Goal: Task Accomplishment & Management: Complete application form

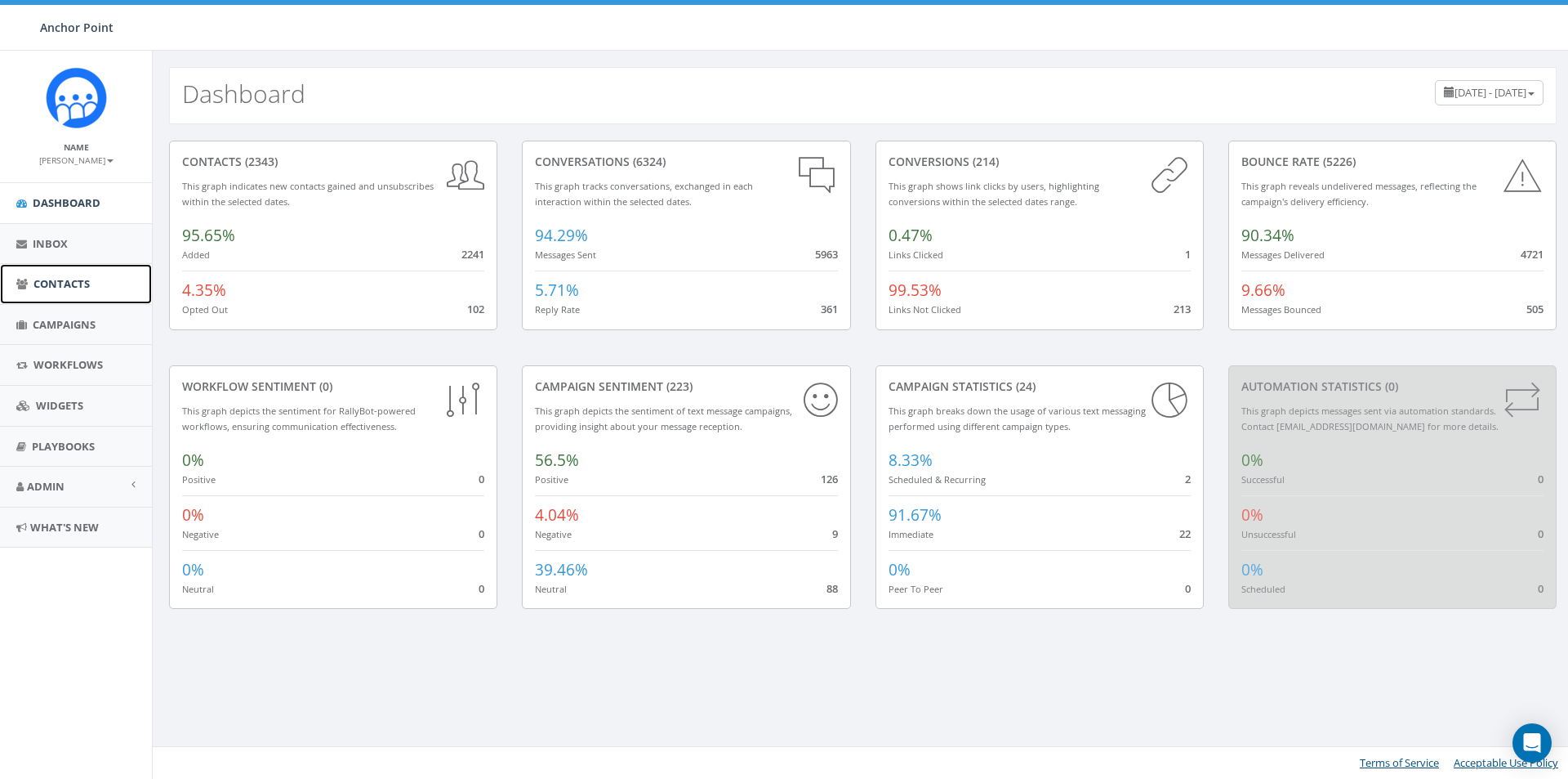
click at [71, 280] on span "Contacts" at bounding box center [61, 283] width 57 height 15
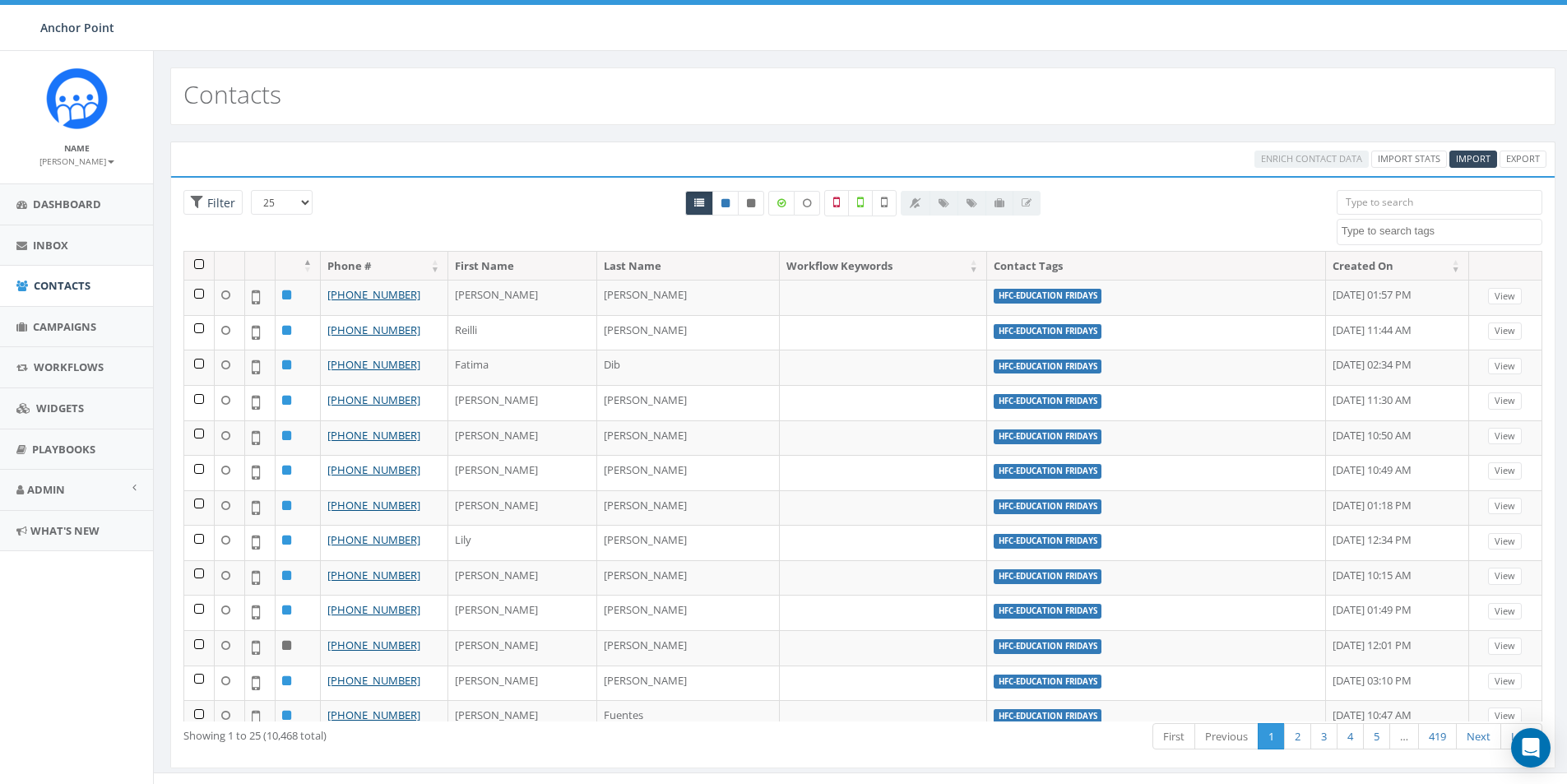
select select
click at [1390, 201] on input "search" at bounding box center [1440, 202] width 206 height 24
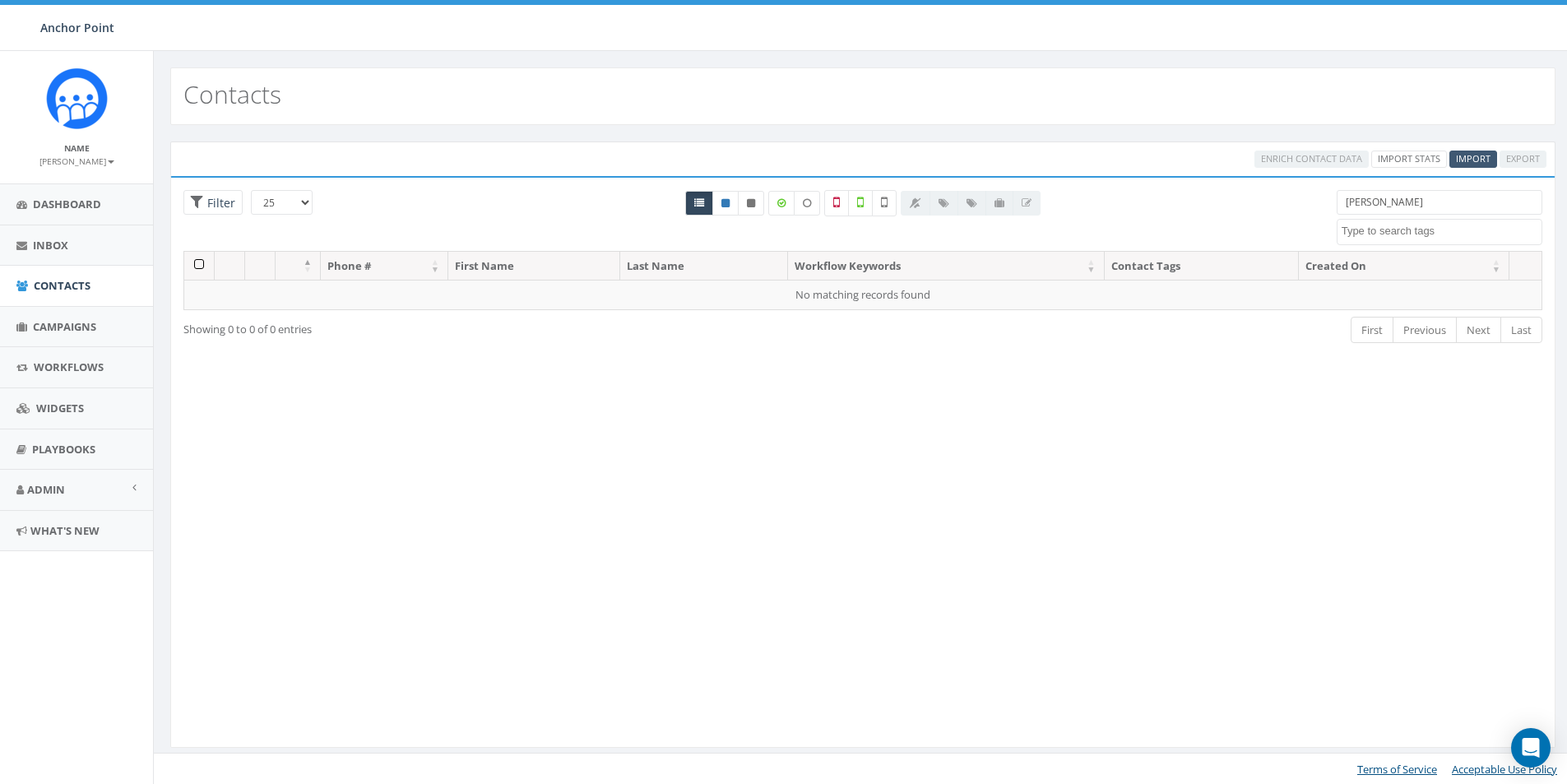
type input "[PERSON_NAME]"
click at [1472, 158] on span "Import" at bounding box center [1472, 158] width 34 height 13
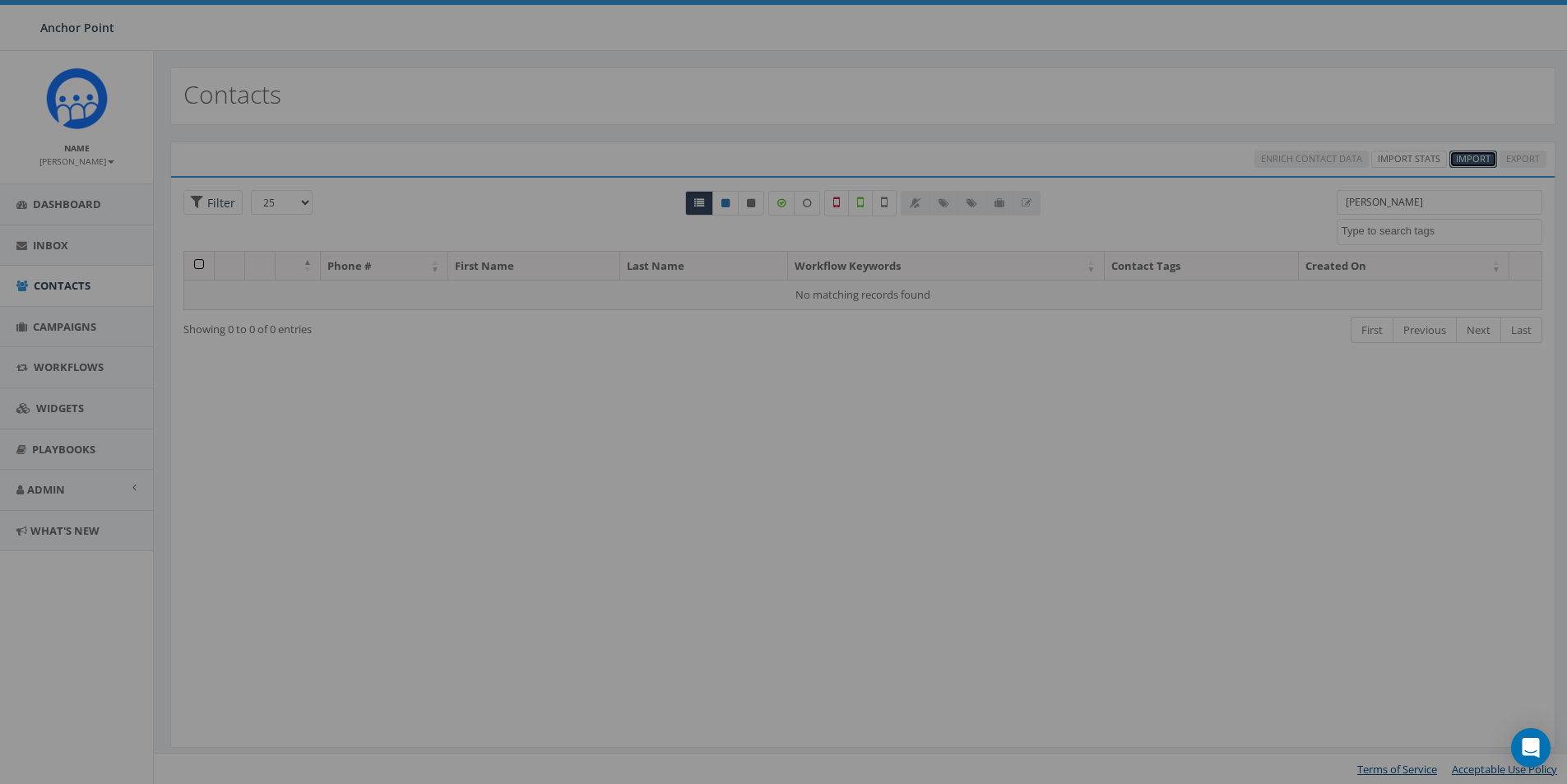
select select
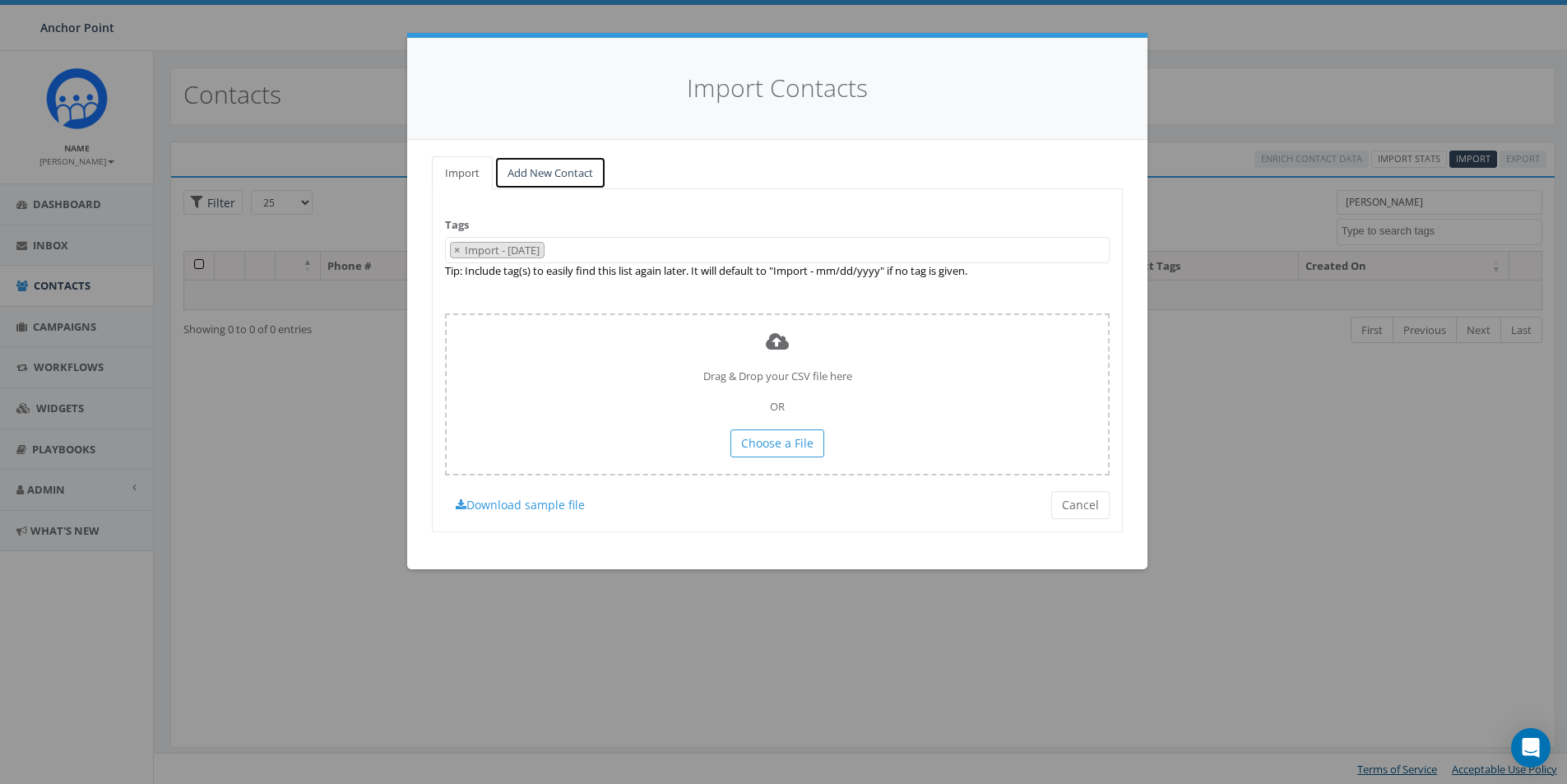
click at [533, 173] on link "Add New Contact" at bounding box center [551, 173] width 112 height 33
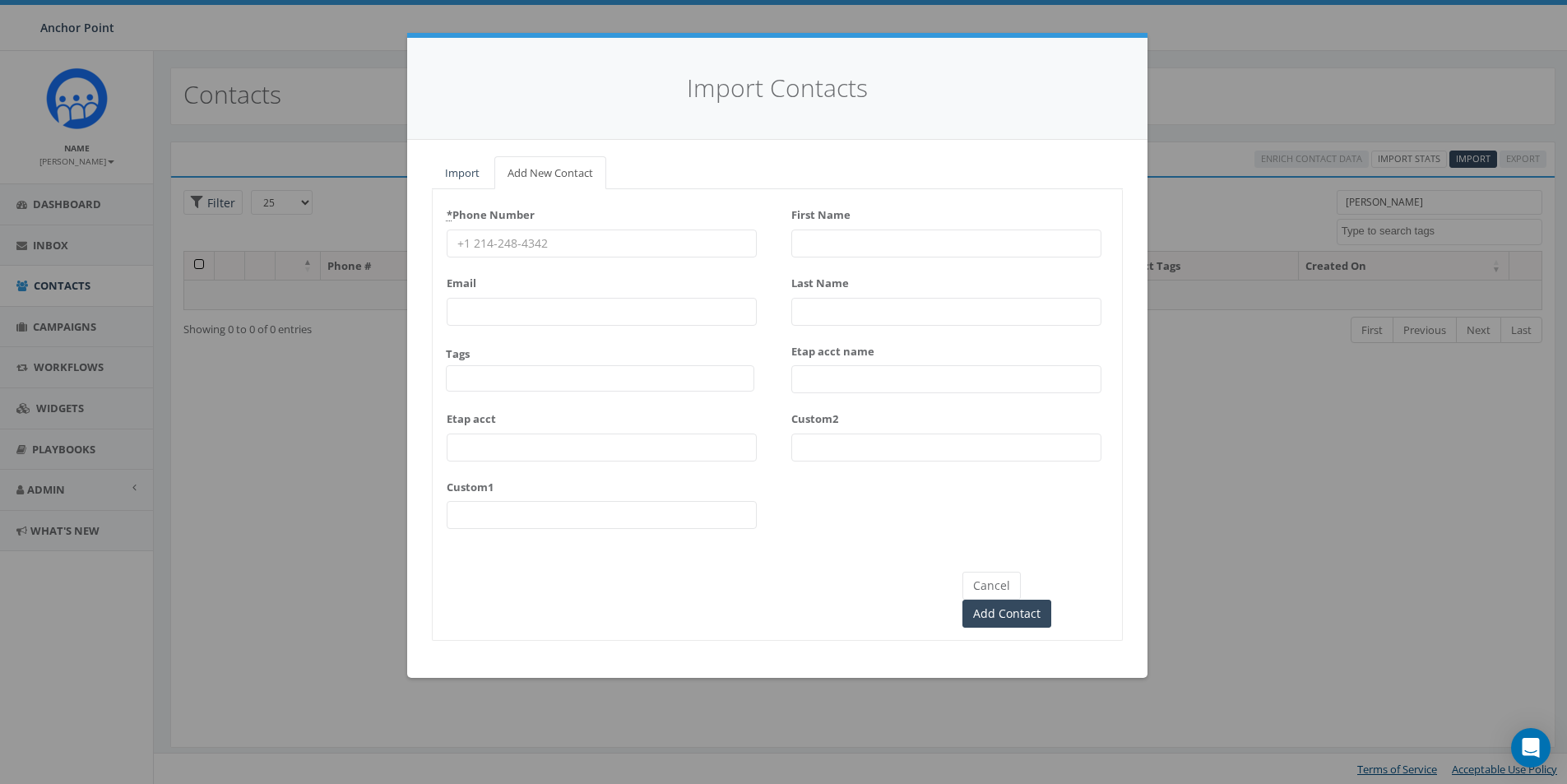
click at [479, 245] on input "* Phone Number" at bounding box center [602, 243] width 311 height 28
type input "[PHONE_NUMBER]"
click at [487, 372] on span at bounding box center [600, 377] width 309 height 26
type textarea "HFC"
select select "HFC-Education Fridays"
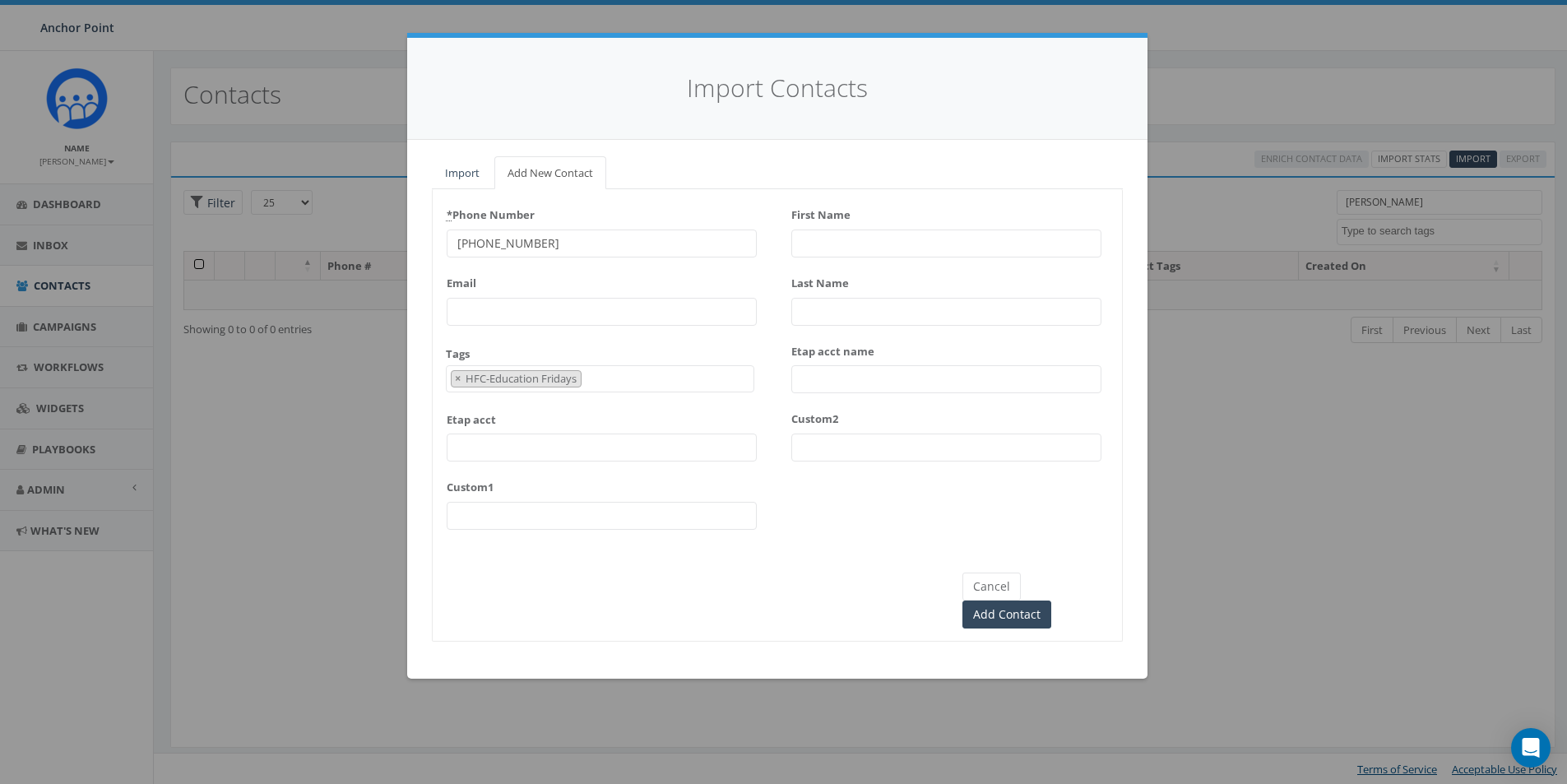
scroll to position [500, 0]
click at [814, 243] on input "First Name" at bounding box center [946, 243] width 311 height 28
type input "[PERSON_NAME]"
click at [1051, 600] on input "Add Contact" at bounding box center [1007, 613] width 89 height 28
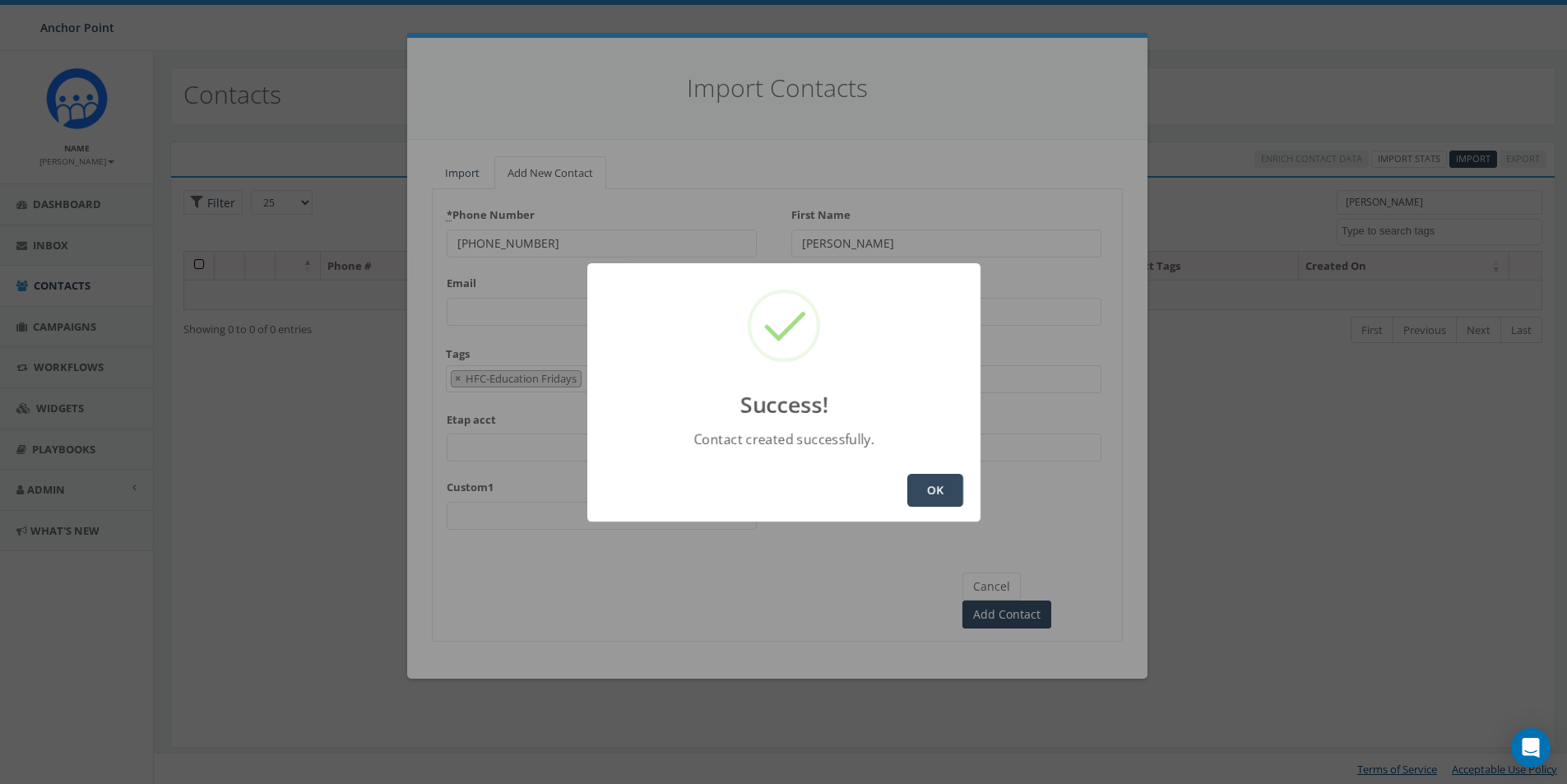
click at [919, 484] on button "OK" at bounding box center [935, 489] width 56 height 33
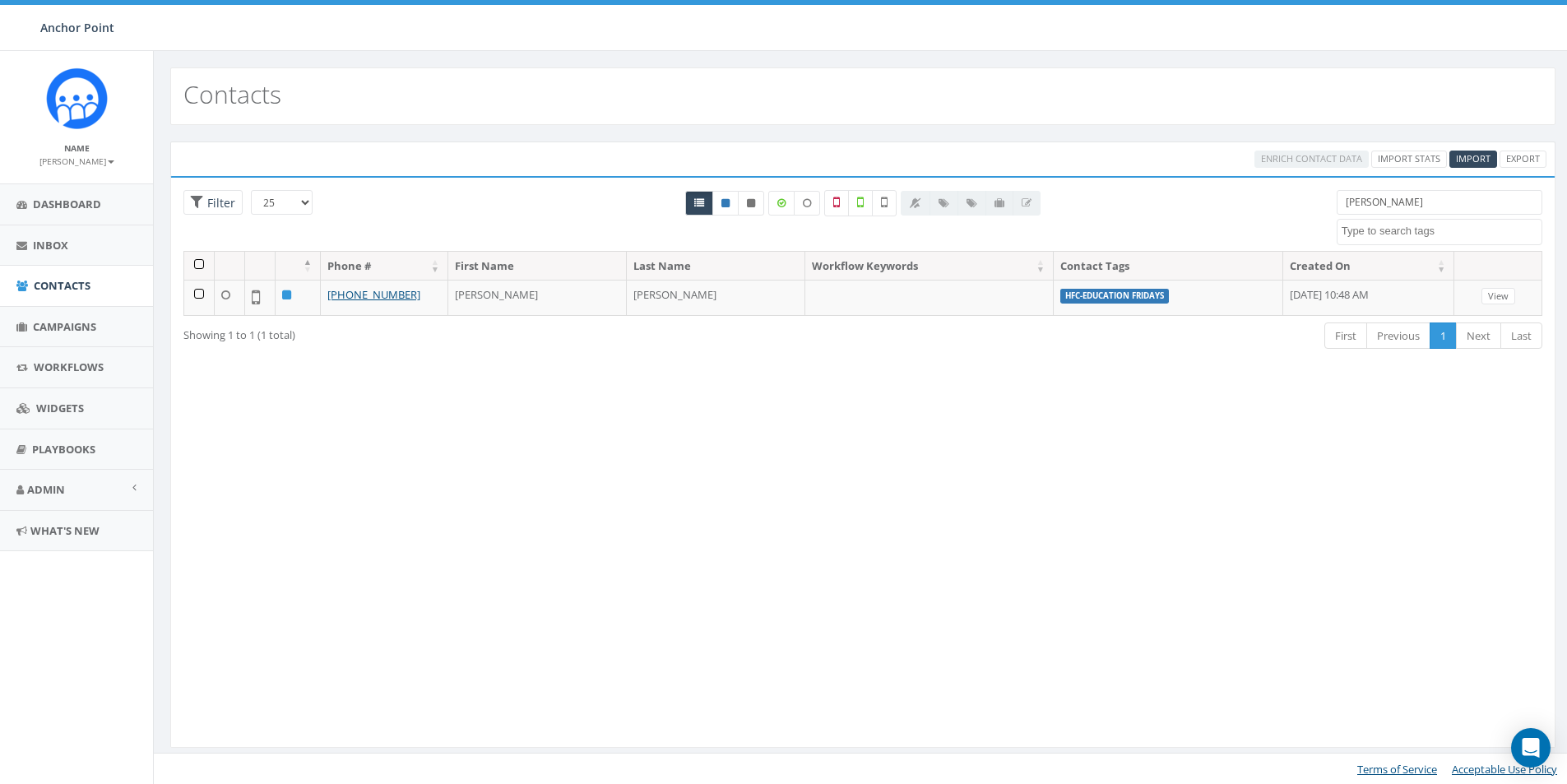
select select
drag, startPoint x: 1394, startPoint y: 197, endPoint x: 1323, endPoint y: 202, distance: 71.2
click at [1323, 202] on div "25 50 100 Filter Lucrecia 0613 Donor Dinner 2024/09/12 2024 gala 22 gala guest …" at bounding box center [862, 220] width 1384 height 61
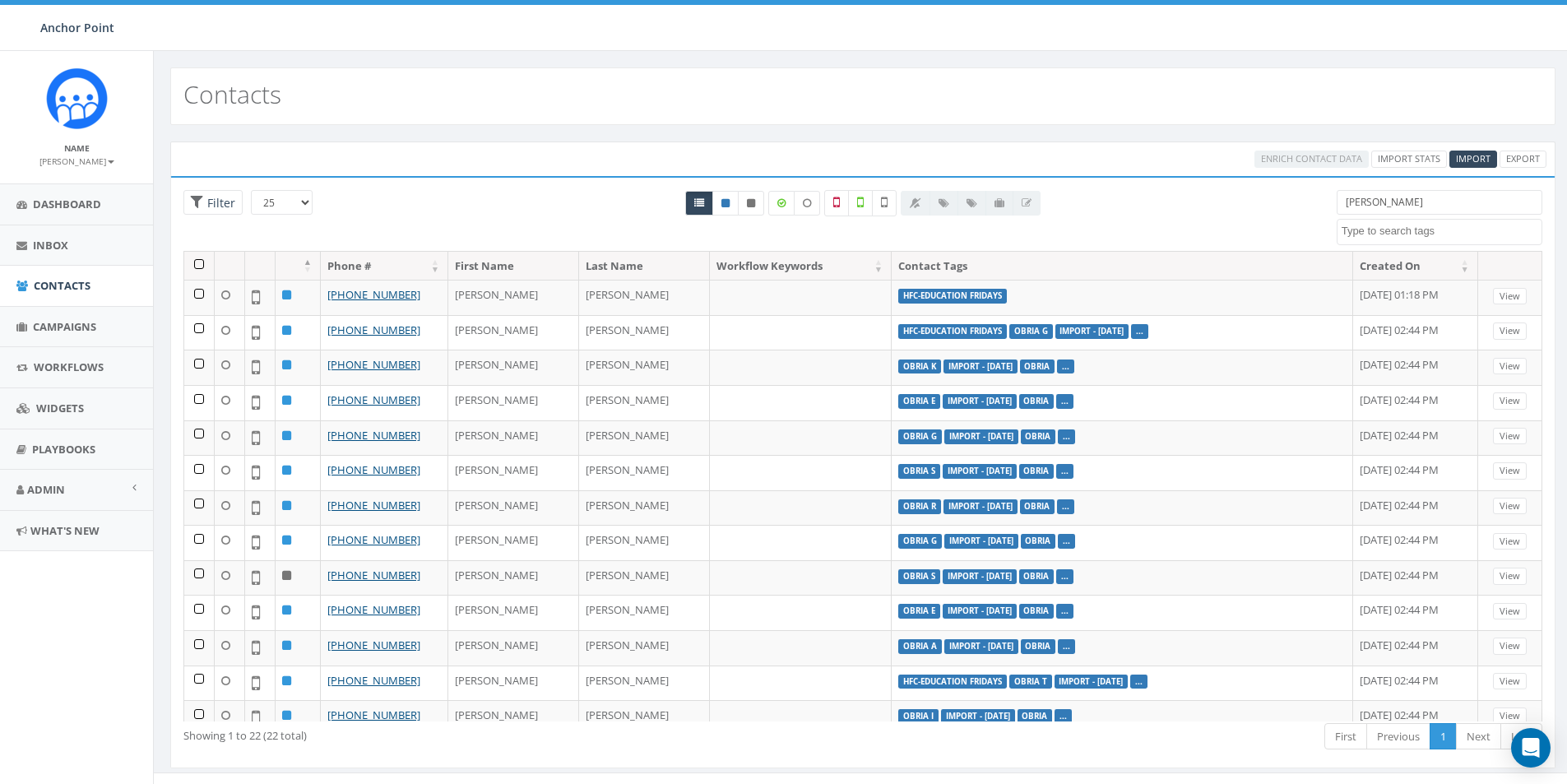
drag, startPoint x: 1392, startPoint y: 204, endPoint x: 1271, endPoint y: 207, distance: 121.0
click at [1273, 207] on div "25 50 100 Filter All 0 contact(s) on current page All 22 contact(s) filtered sa…" at bounding box center [862, 220] width 1384 height 61
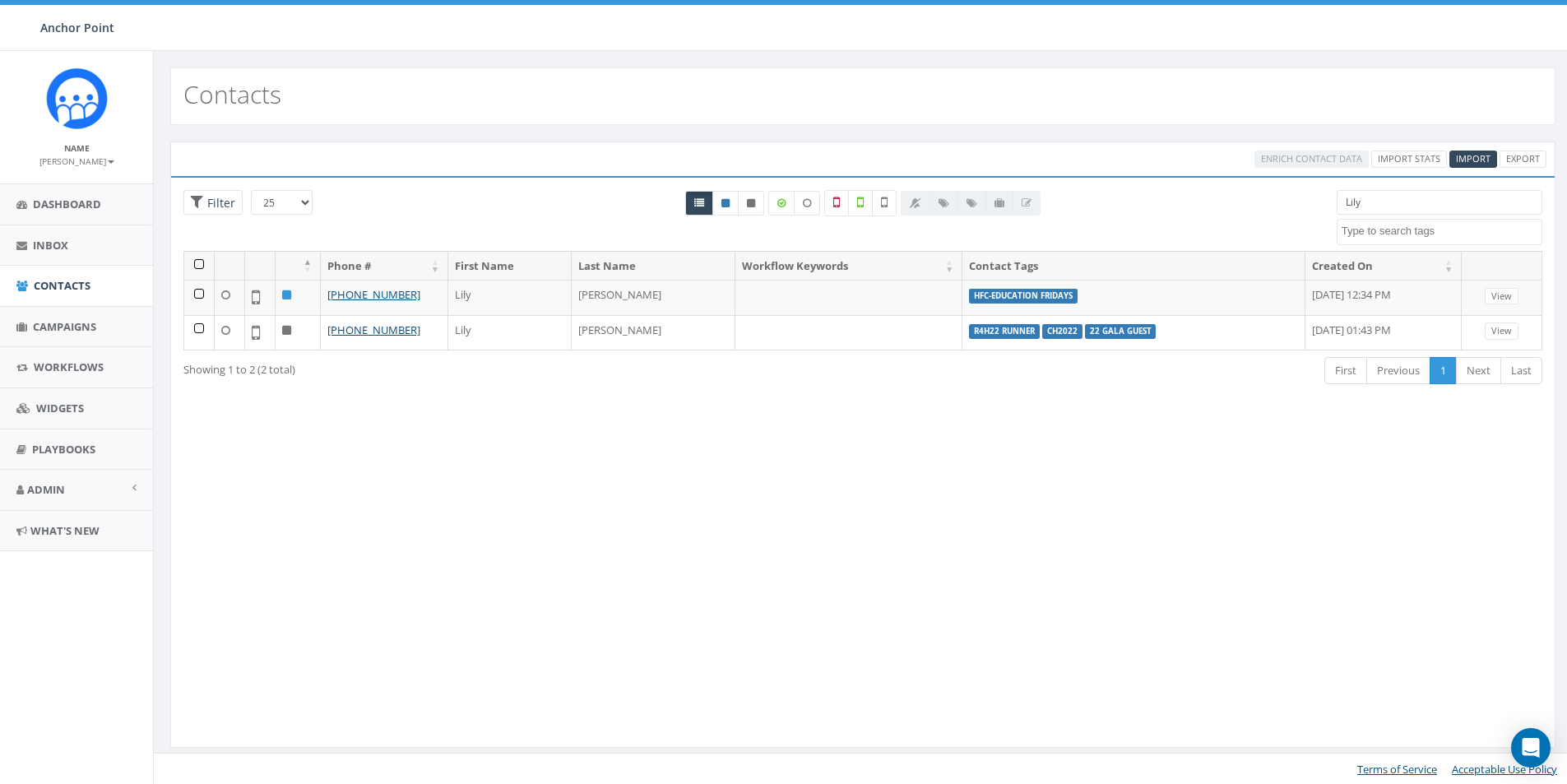
drag, startPoint x: 1377, startPoint y: 199, endPoint x: 1307, endPoint y: 201, distance: 70.0
click at [1313, 204] on div "25 50 100 Filter All 0 contact(s) on current page All 2 contact(s) filtered Lil…" at bounding box center [862, 220] width 1384 height 61
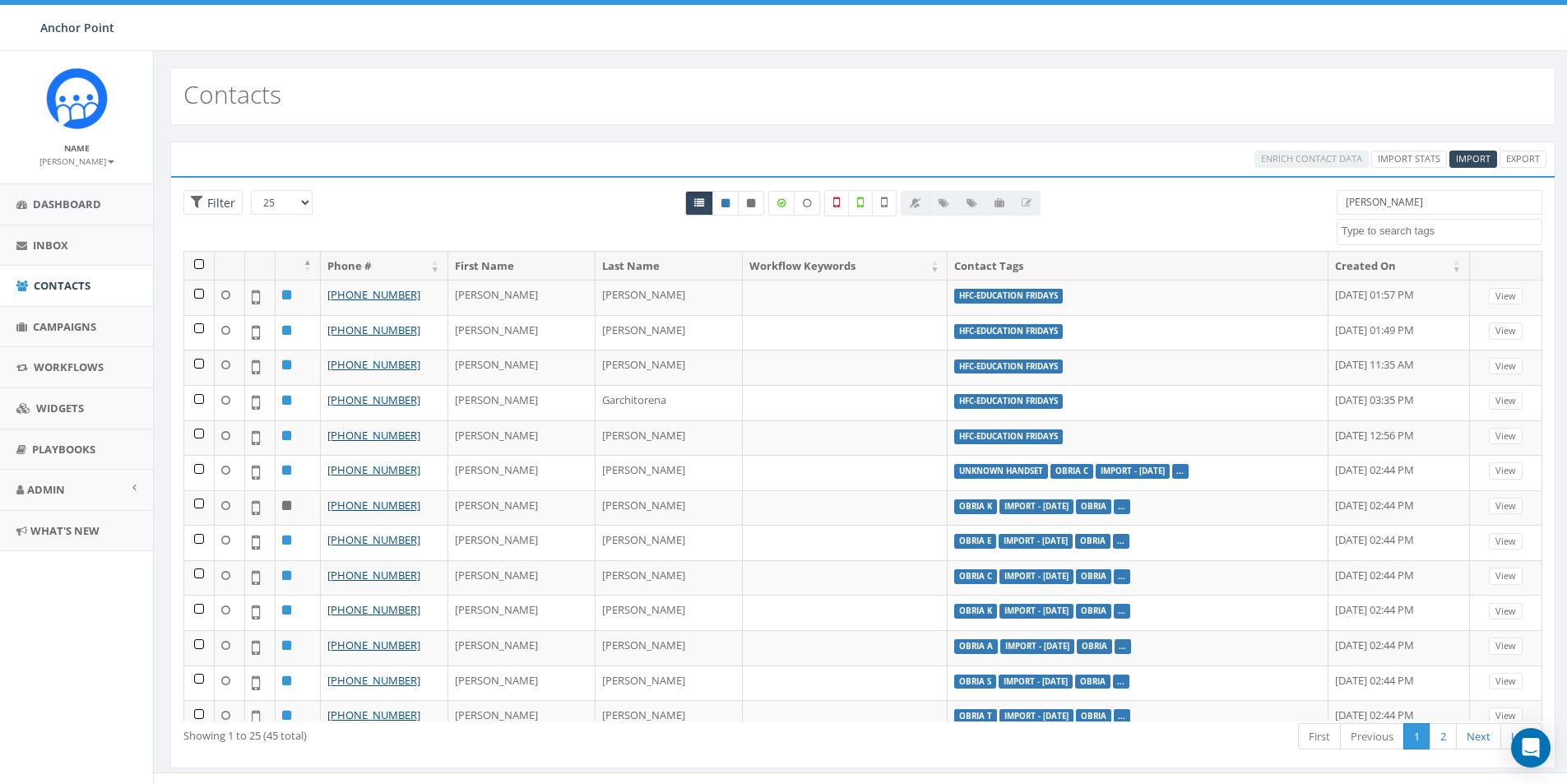
drag, startPoint x: 1390, startPoint y: 203, endPoint x: 1309, endPoint y: 198, distance: 81.2
click at [1309, 198] on div "25 50 100 Filter All 0 contact(s) on current page All 45 contact(s) filtered As…" at bounding box center [862, 220] width 1384 height 61
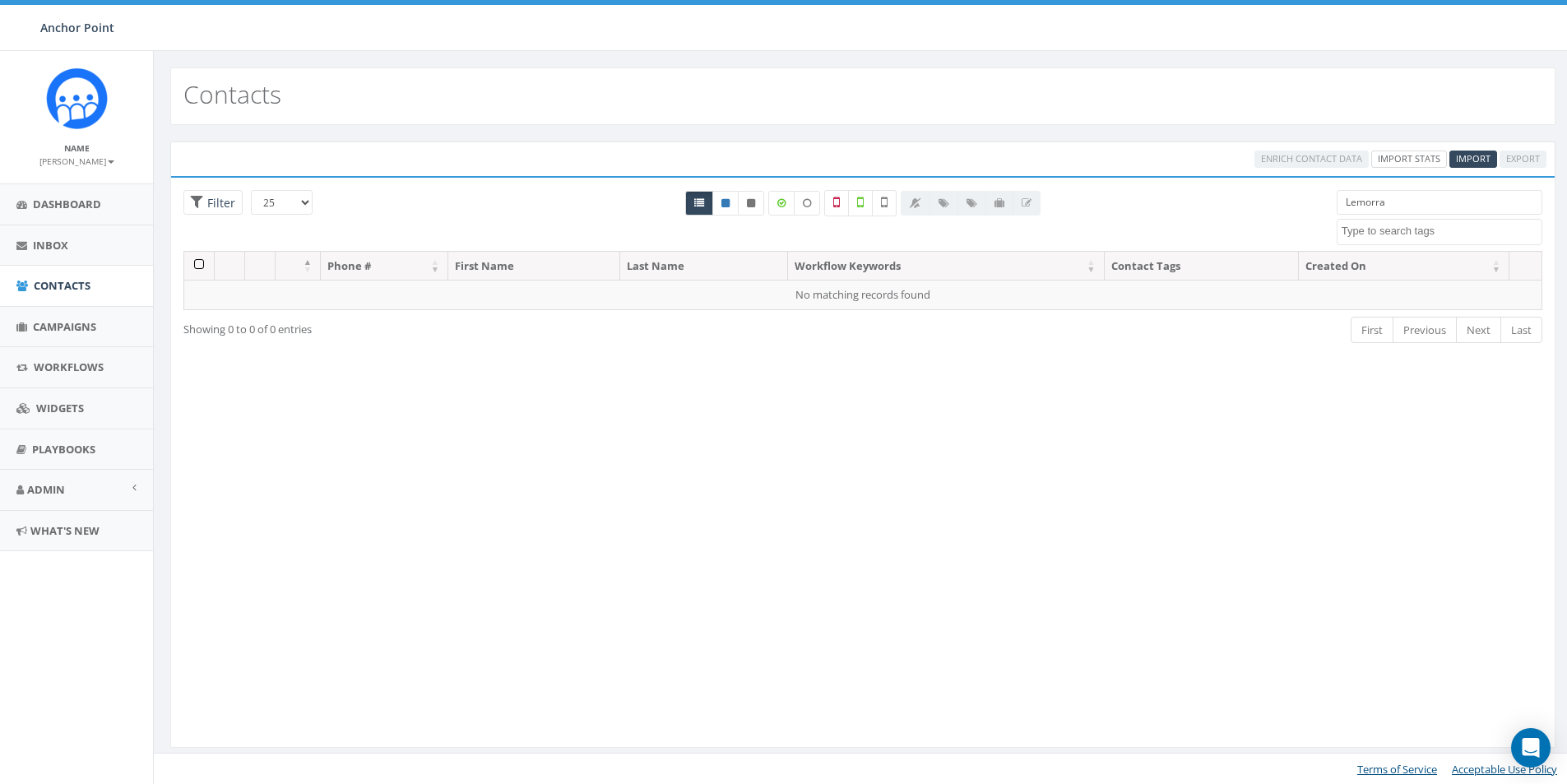
type input "Lemorra"
click at [1398, 159] on link "Import Stats" at bounding box center [1409, 159] width 75 height 18
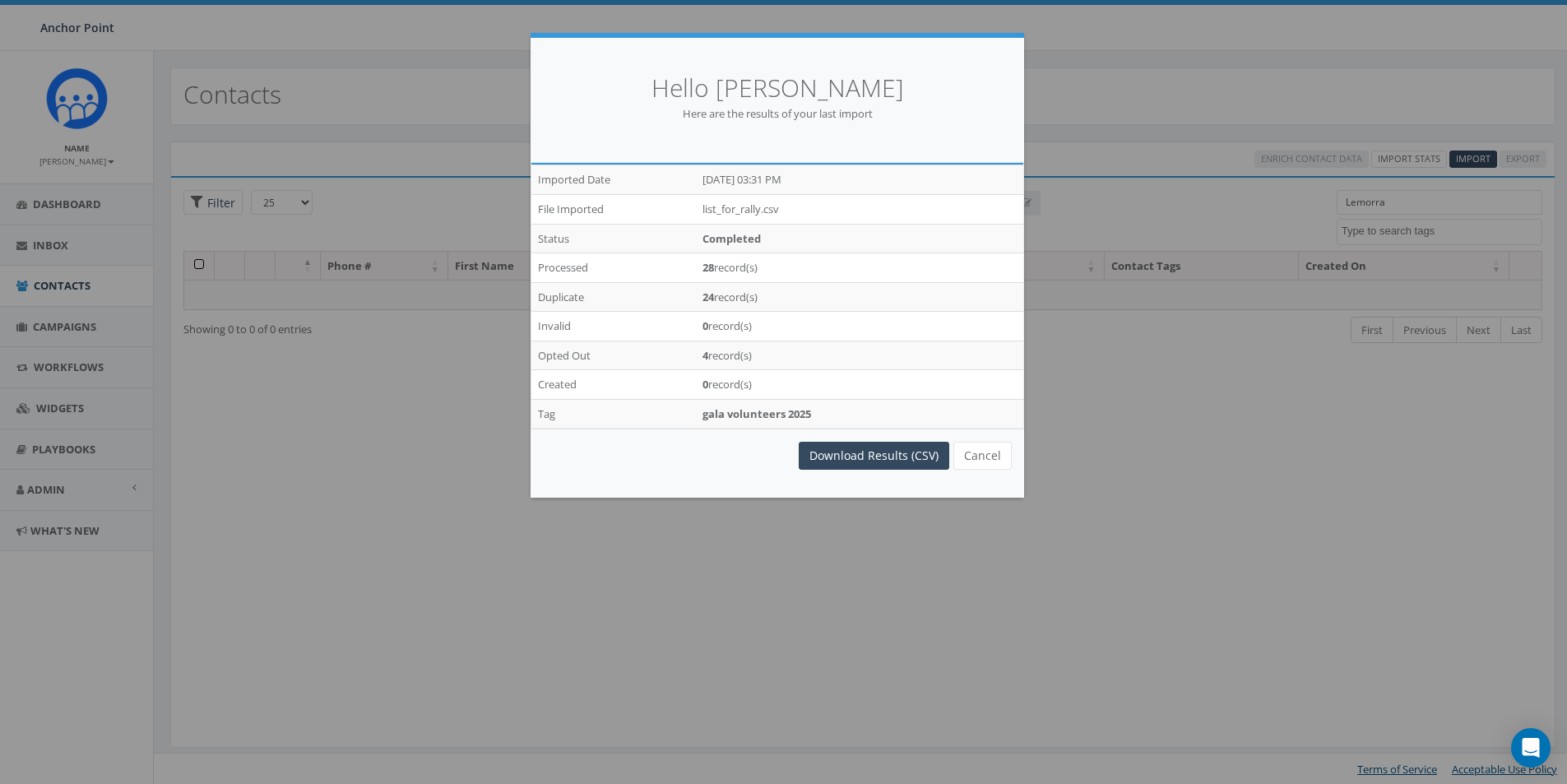
click at [1468, 159] on div "Hello Debbie Simmons Here are the results of your last import /imports/7327/exp…" at bounding box center [784, 392] width 1567 height 784
click at [981, 456] on button "Cancel" at bounding box center [983, 455] width 59 height 28
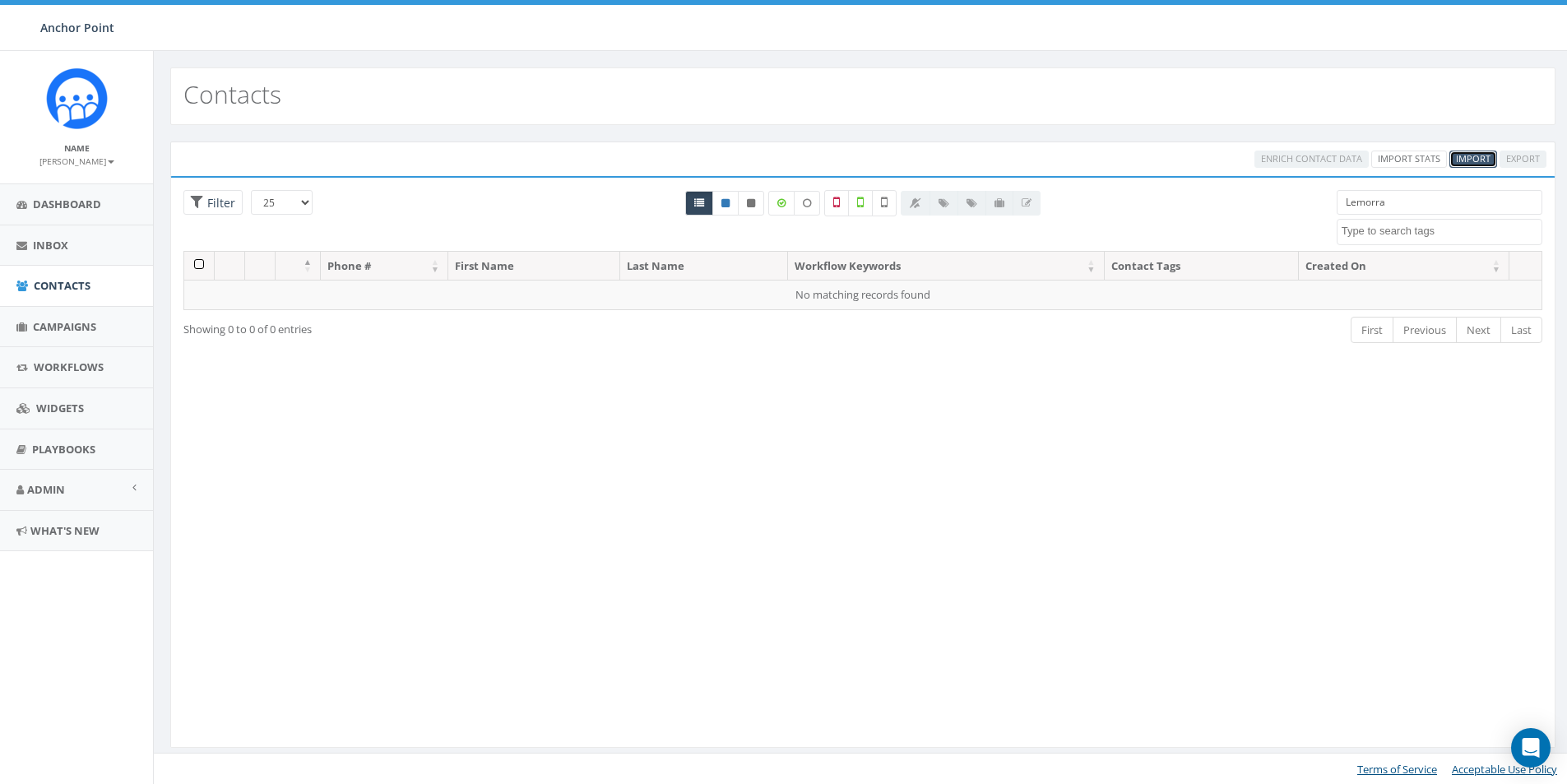
click at [1473, 160] on span "Import" at bounding box center [1472, 158] width 34 height 13
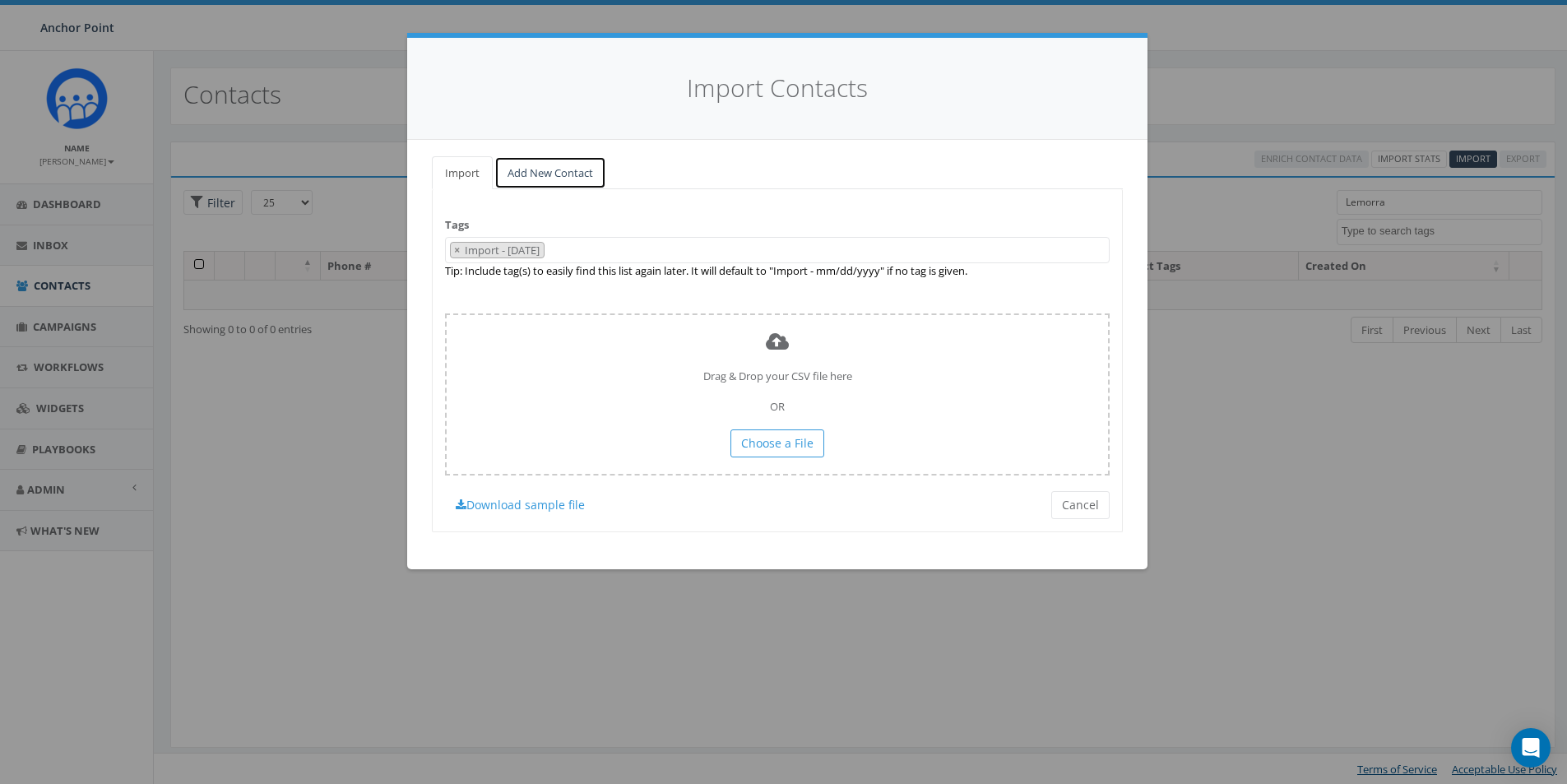
click at [555, 168] on link "Add New Contact" at bounding box center [551, 173] width 112 height 33
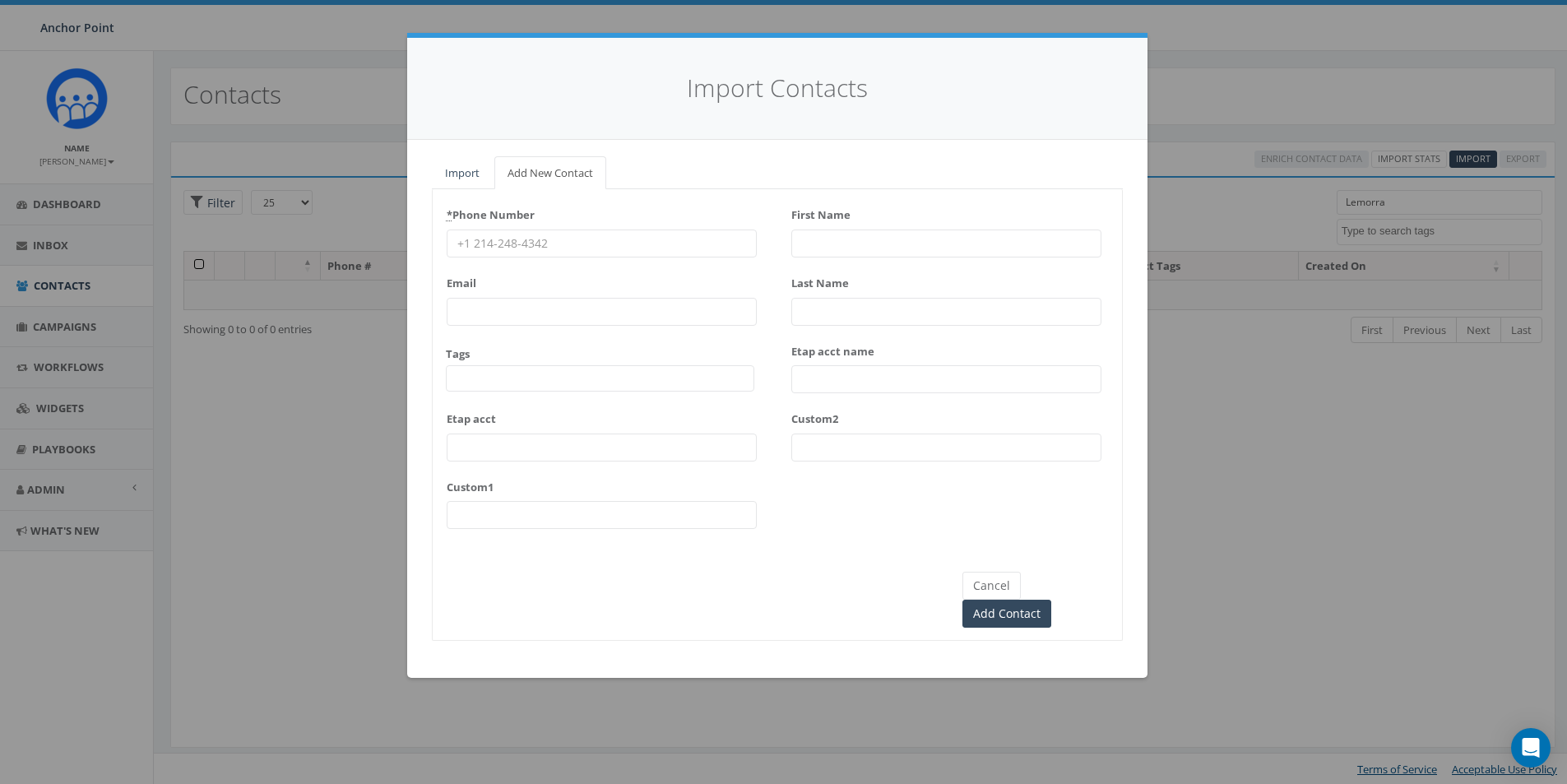
click at [502, 241] on input "* Phone Number" at bounding box center [602, 243] width 311 height 28
click at [522, 246] on input "* Phone Number" at bounding box center [602, 243] width 311 height 28
type input "832-221-2976"
click at [500, 381] on span at bounding box center [600, 377] width 309 height 26
type textarea "HFC"
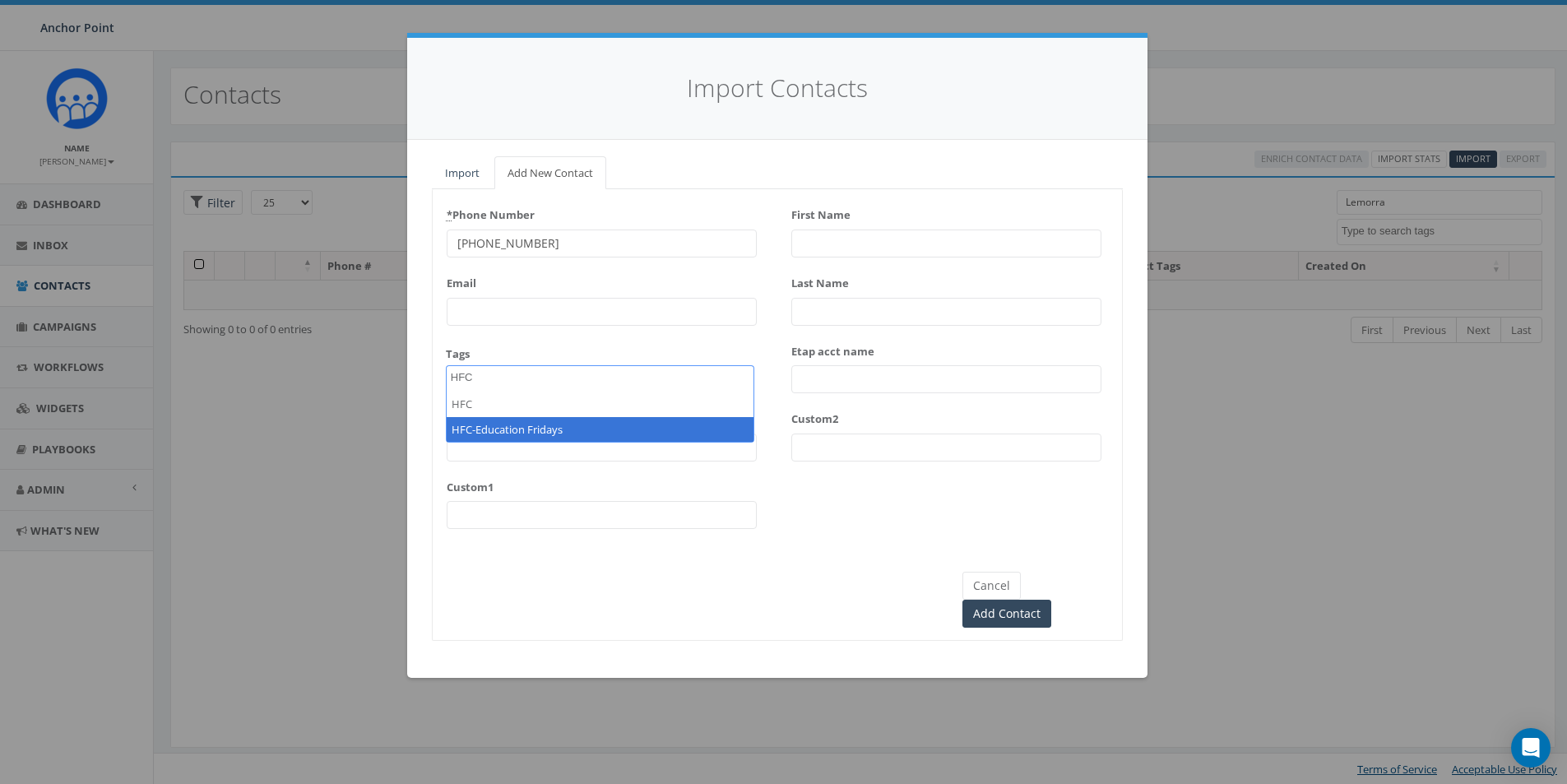
select select "HFC-Education Fridays"
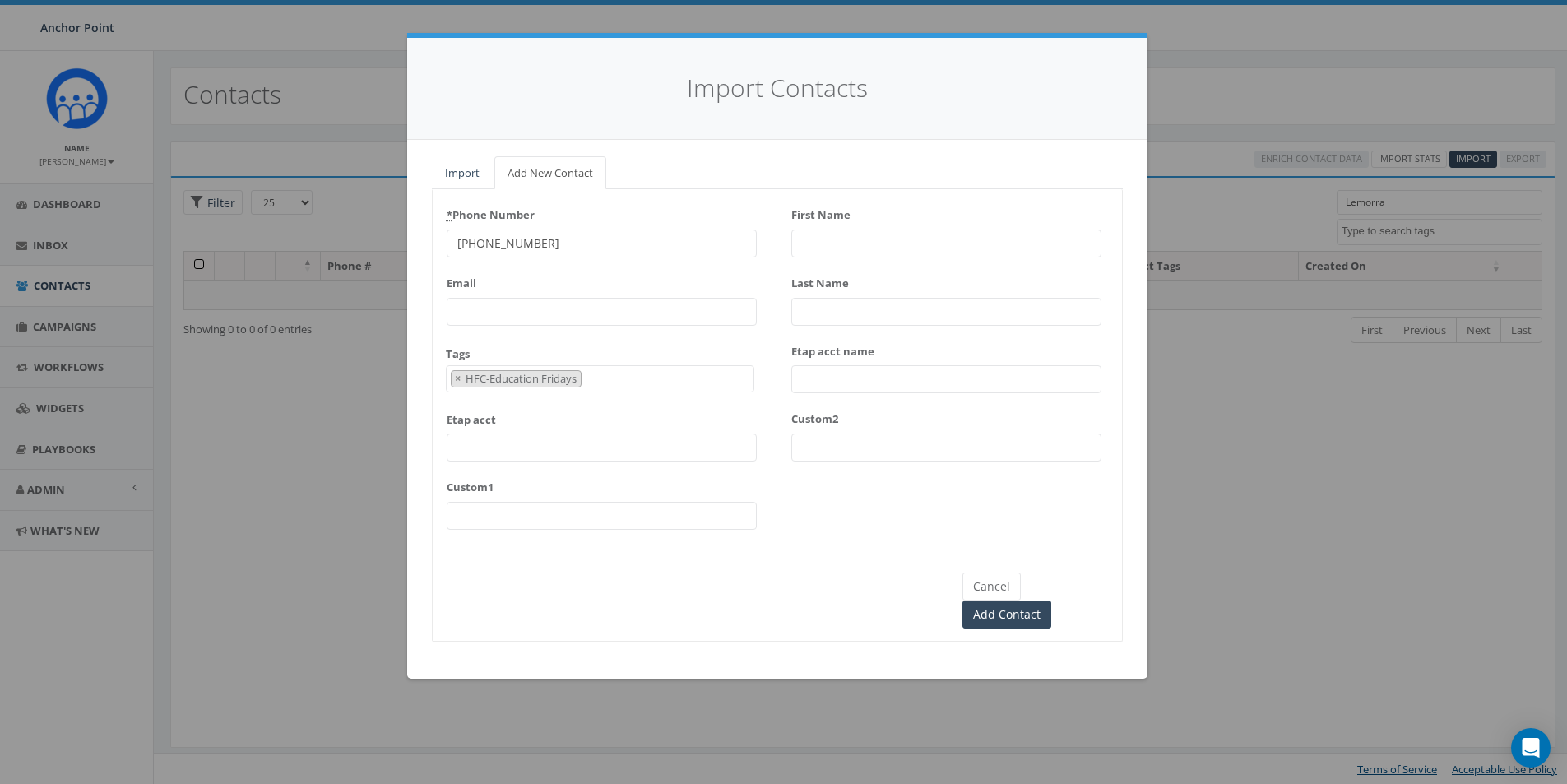
scroll to position [500, 0]
click at [830, 242] on input "First Name" at bounding box center [946, 243] width 311 height 28
type input "Lemorra"
type input "Carter"
click at [1051, 600] on input "Add Contact" at bounding box center [1007, 613] width 89 height 28
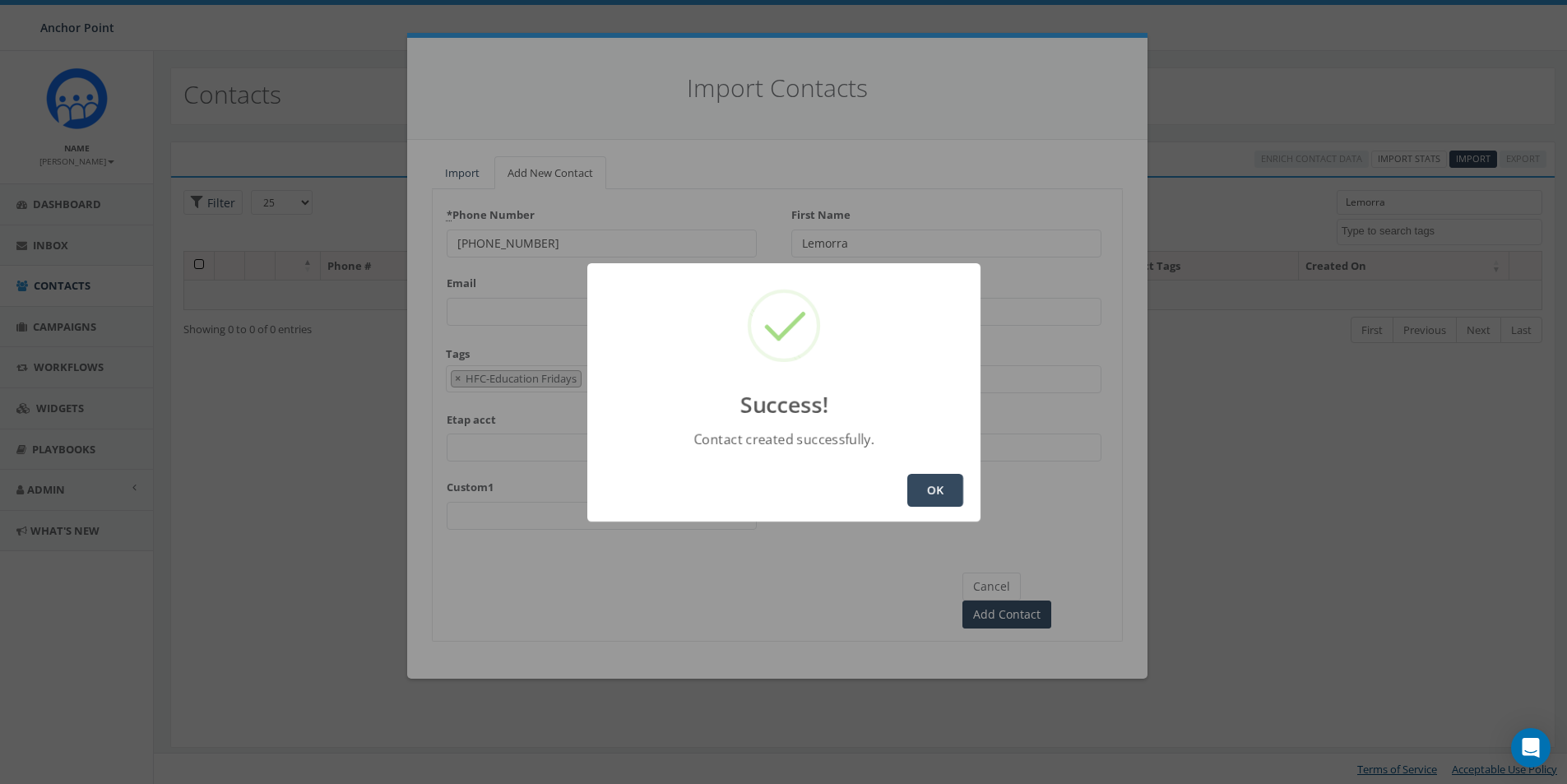
click at [912, 489] on button "OK" at bounding box center [935, 489] width 56 height 33
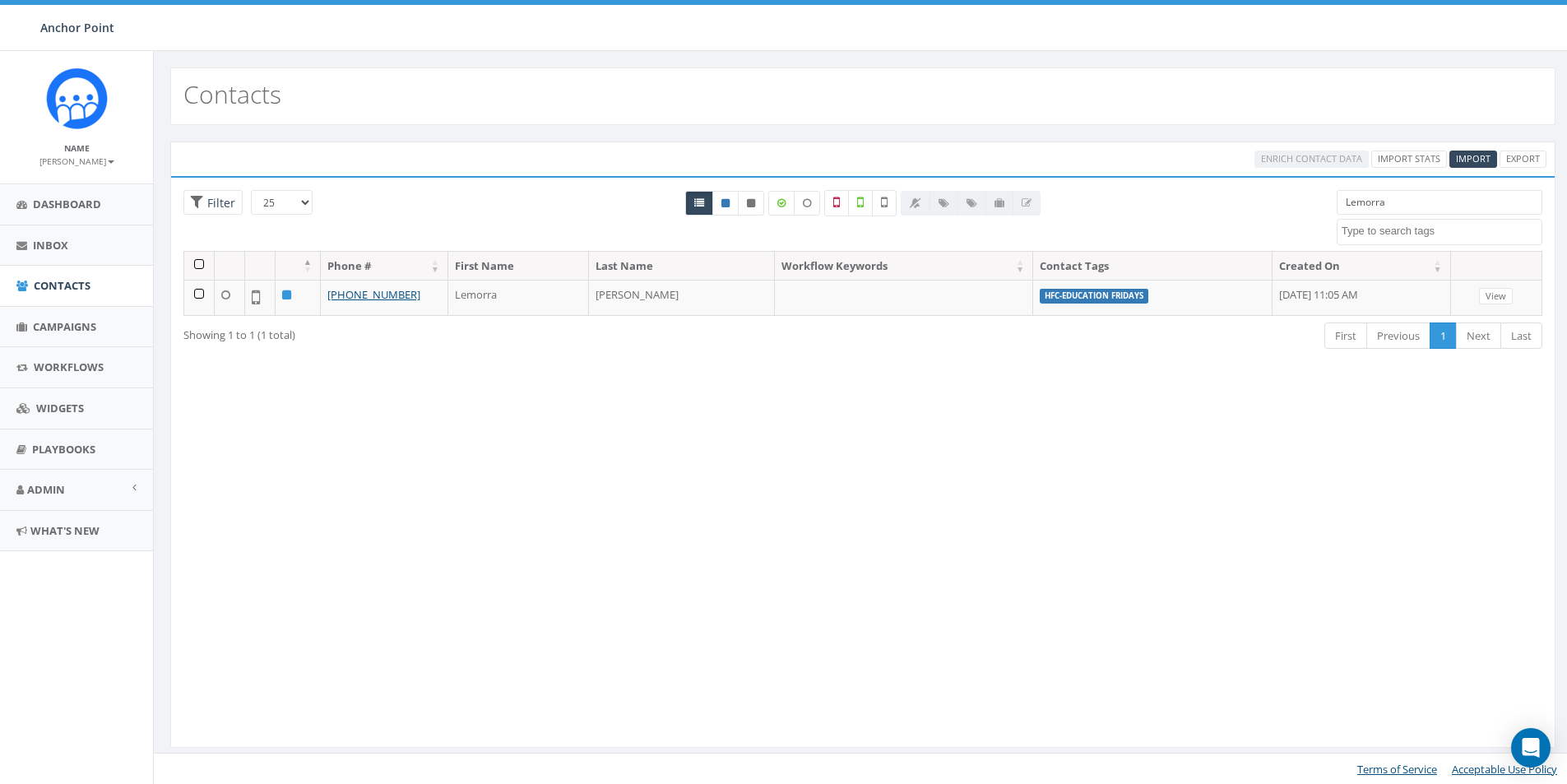
select select
